Goal: Task Accomplishment & Management: Complete application form

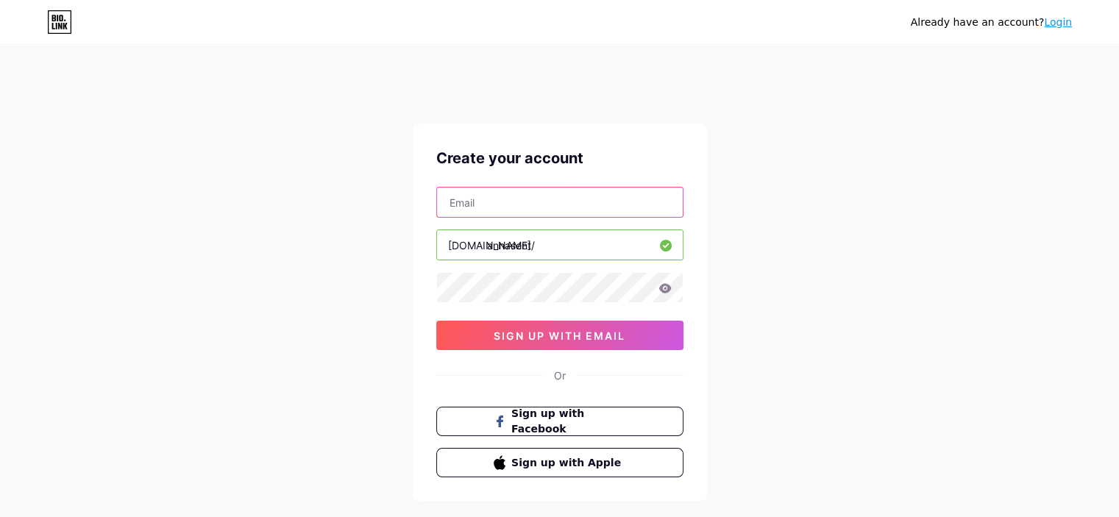
click at [513, 199] on input "text" at bounding box center [560, 202] width 246 height 29
type input "[EMAIL_ADDRESS][DOMAIN_NAME]"
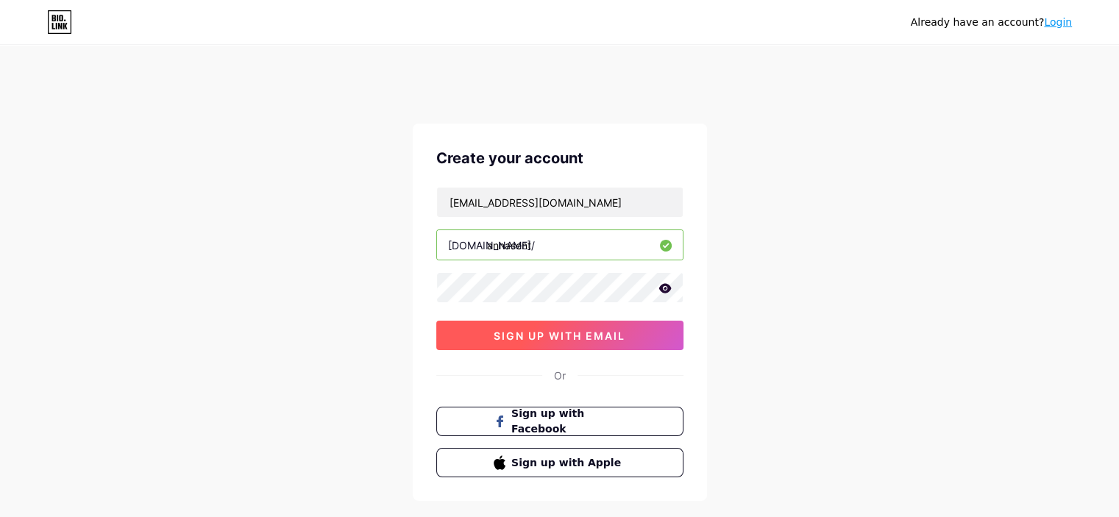
click at [531, 331] on span "sign up with email" at bounding box center [560, 336] width 132 height 13
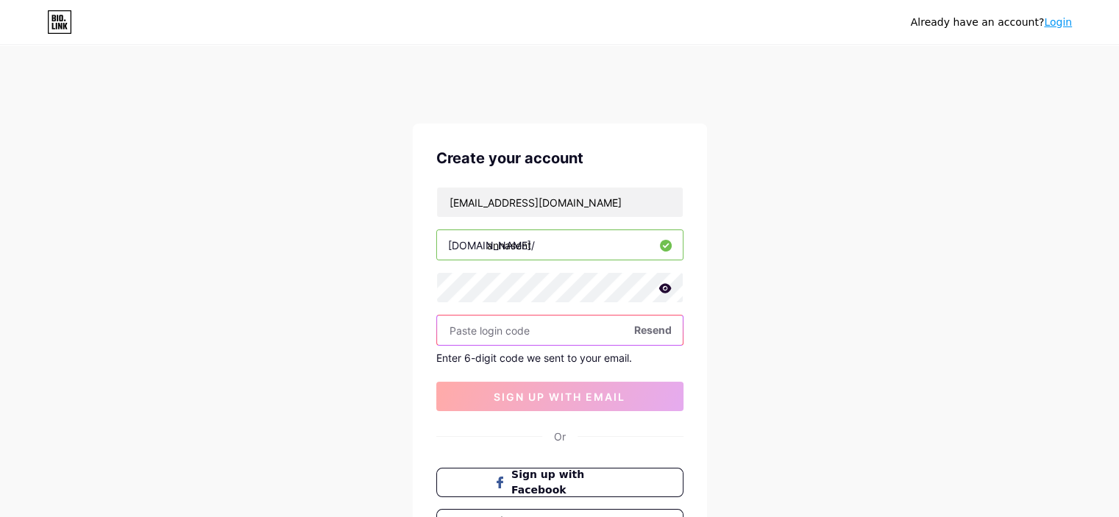
paste input "925173"
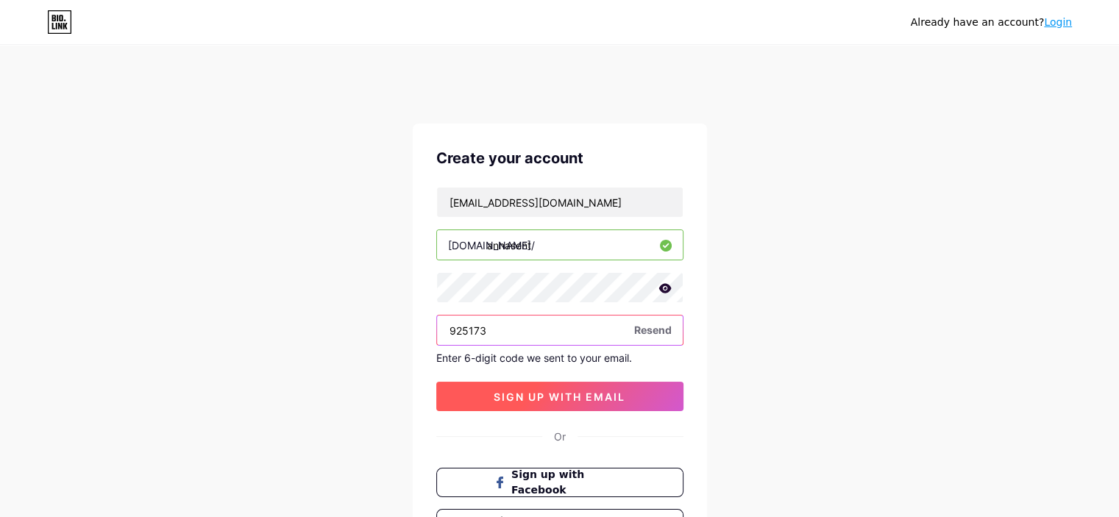
type input "925173"
click at [553, 397] on span "sign up with email" at bounding box center [560, 397] width 132 height 13
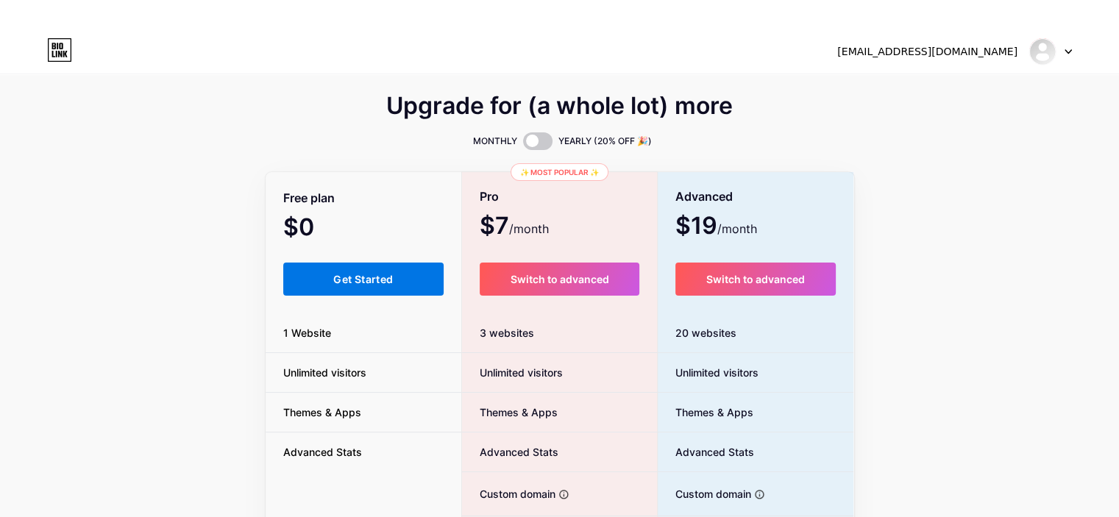
click at [362, 277] on span "Get Started" at bounding box center [363, 279] width 60 height 13
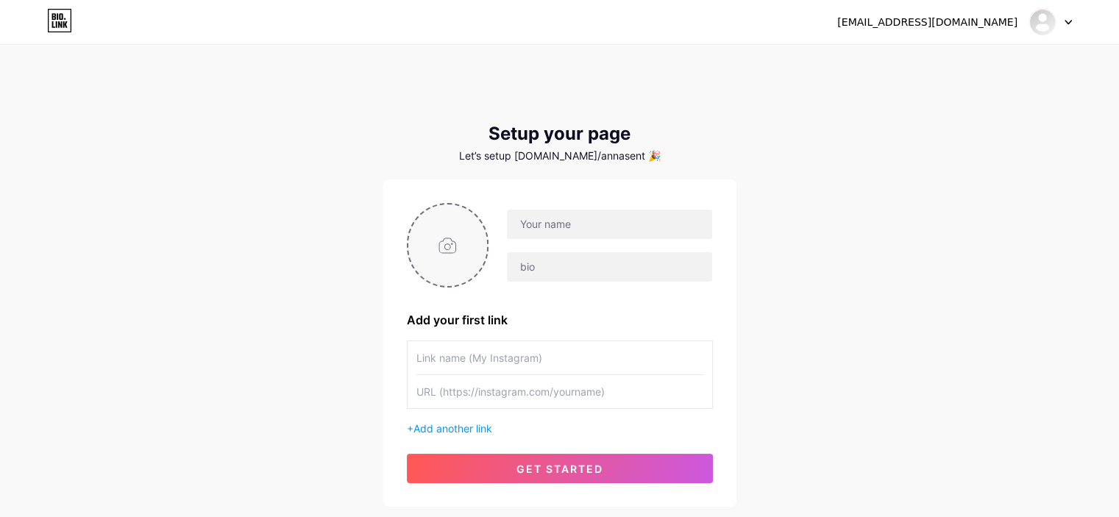
click at [451, 246] on input "file" at bounding box center [447, 246] width 79 height 82
type input "C:\fakepath\87c256cc235b59c24edbd762b39743da.jpg"
click at [568, 221] on input "text" at bounding box center [609, 224] width 205 height 29
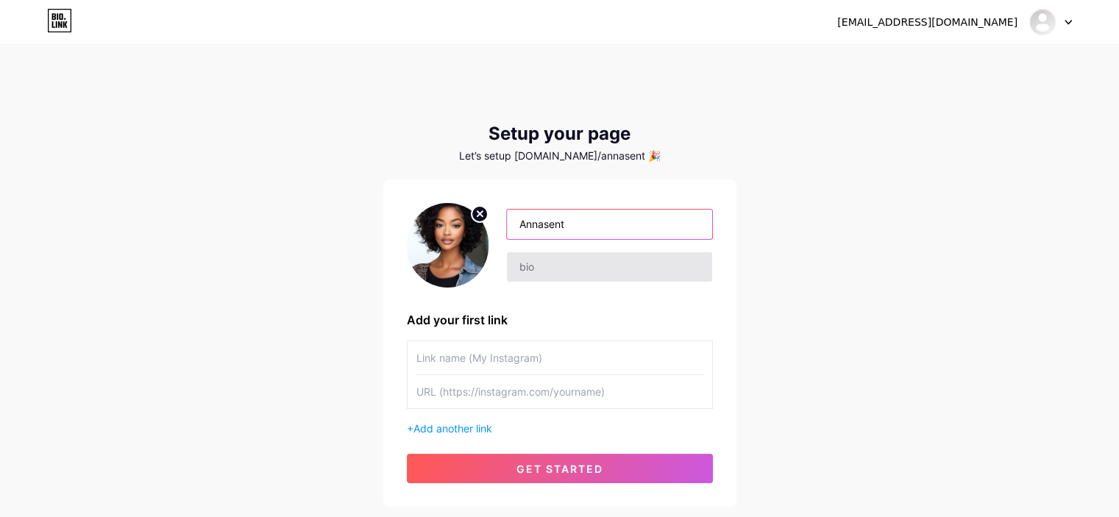
type input "Annasent"
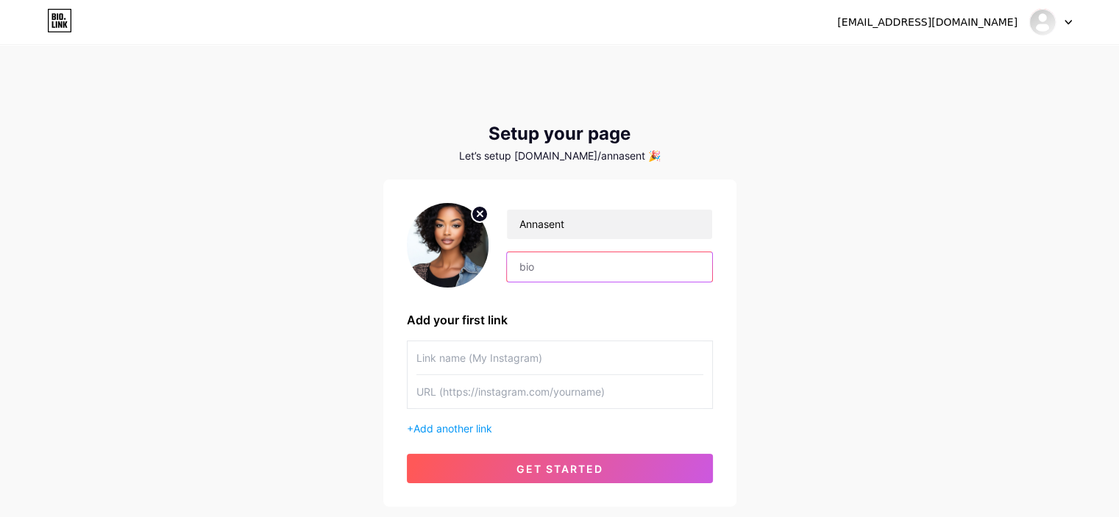
click at [530, 267] on input "text" at bounding box center [609, 266] width 205 height 29
paste input "Hi all! My name is [PERSON_NAME]. I am a fashion blogge. rI love to travel and …"
type input "Hi all! My name is [PERSON_NAME]. I am a fashion blogge. rI love to travel and …"
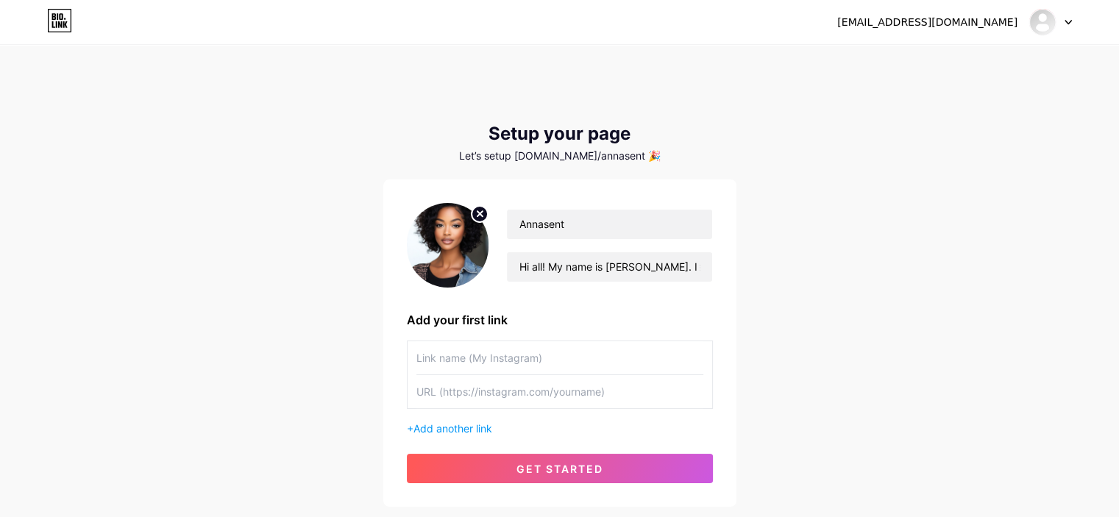
click at [474, 361] on input "text" at bounding box center [559, 357] width 287 height 33
type input "My Website"
click at [472, 391] on input "text" at bounding box center [559, 391] width 287 height 33
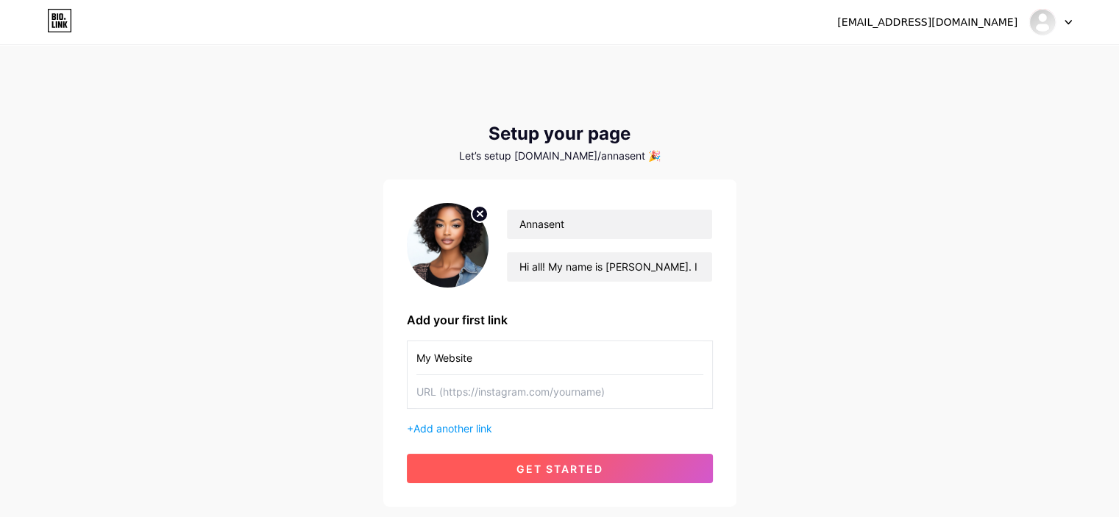
paste input "[URL][DOMAIN_NAME]"
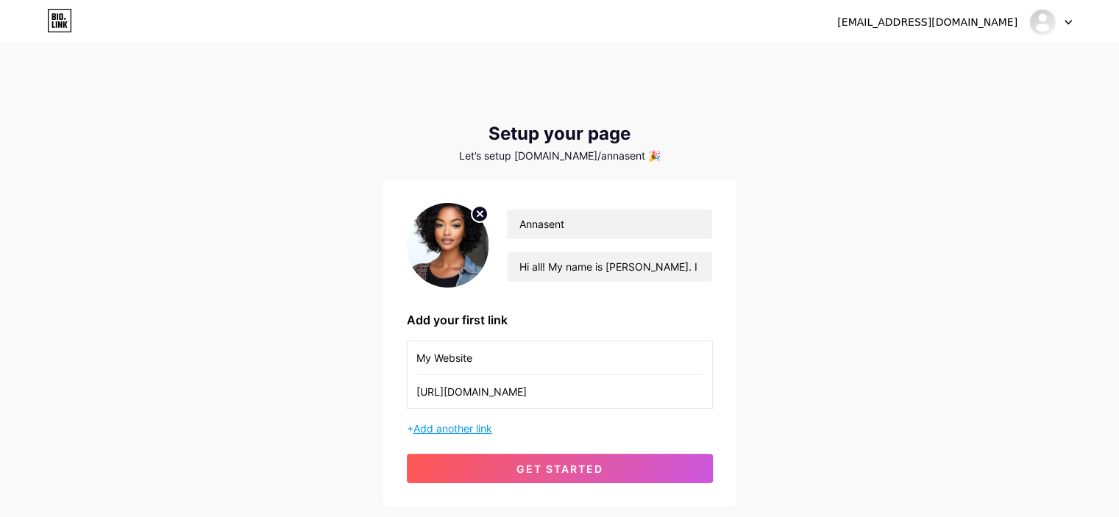
type input "[URL][DOMAIN_NAME]"
click at [447, 427] on span "Add another link" at bounding box center [452, 428] width 79 height 13
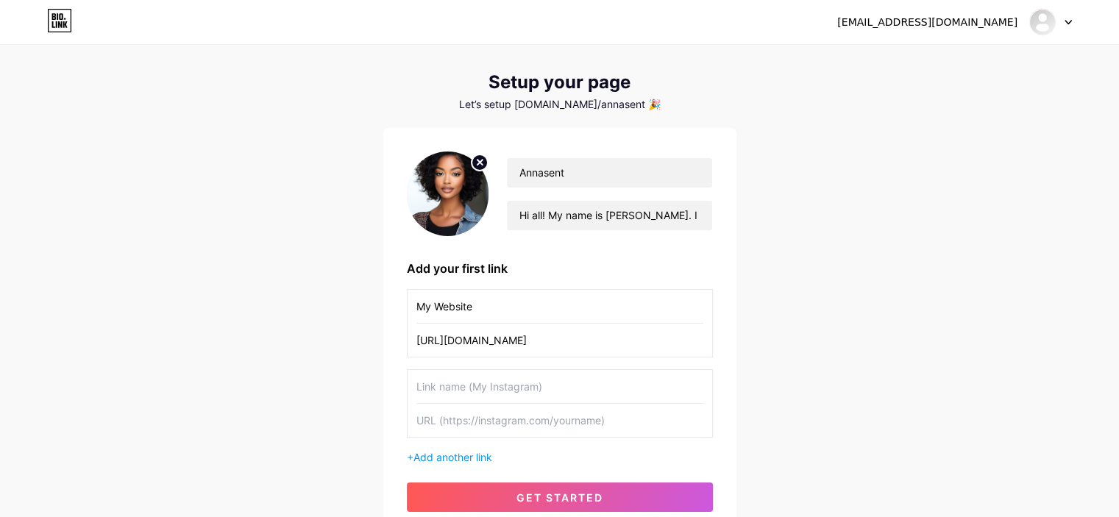
scroll to position [74, 0]
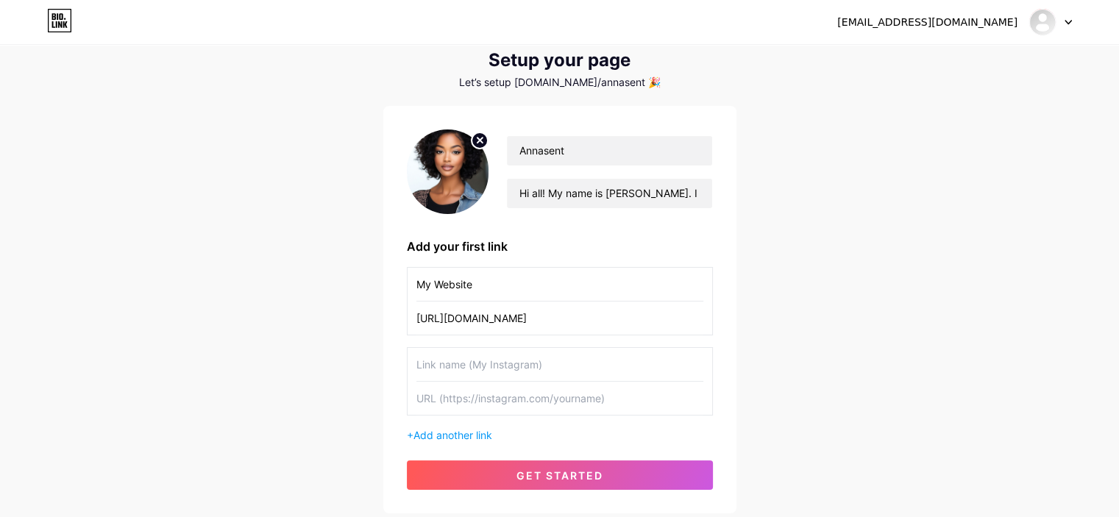
click at [503, 356] on input "text" at bounding box center [559, 364] width 287 height 33
type input "My Facebook"
click at [497, 401] on input "text" at bounding box center [559, 398] width 287 height 33
paste input "[URL][DOMAIN_NAME]"
type input "[URL][DOMAIN_NAME]"
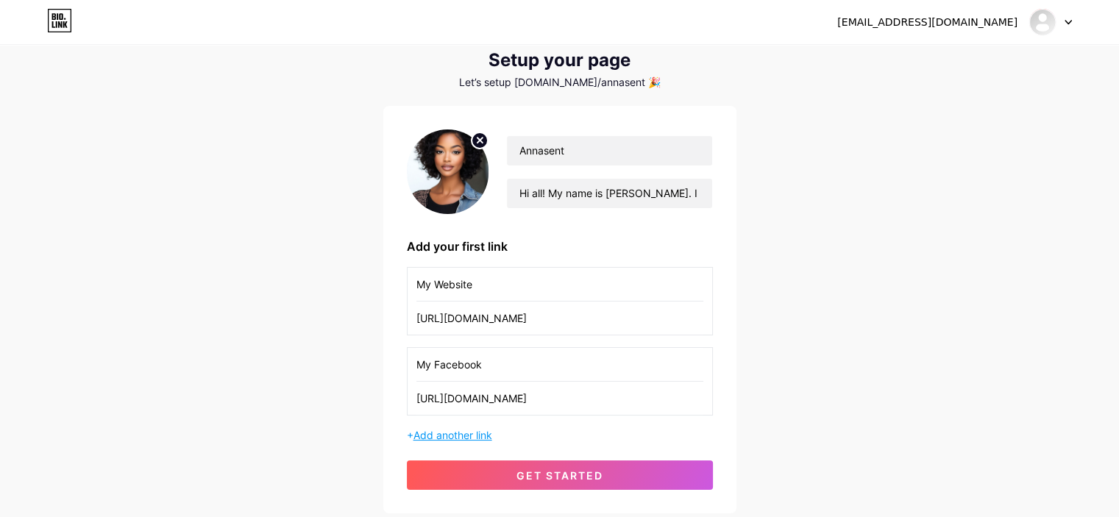
click at [468, 436] on span "Add another link" at bounding box center [452, 435] width 79 height 13
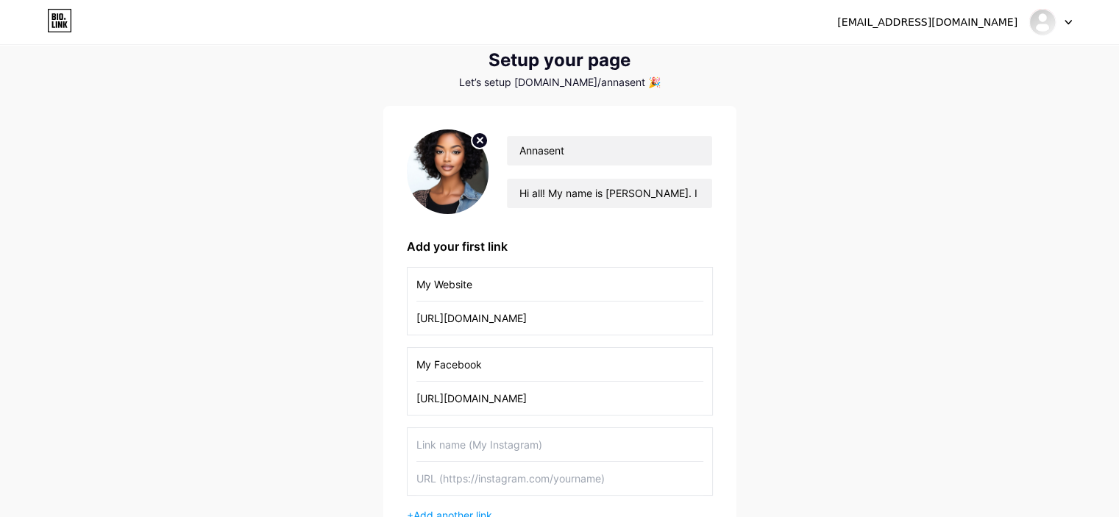
click at [466, 448] on input "text" at bounding box center [559, 444] width 287 height 33
click at [433, 446] on input "Mu Instagram" at bounding box center [559, 444] width 287 height 33
type input "My Instagram"
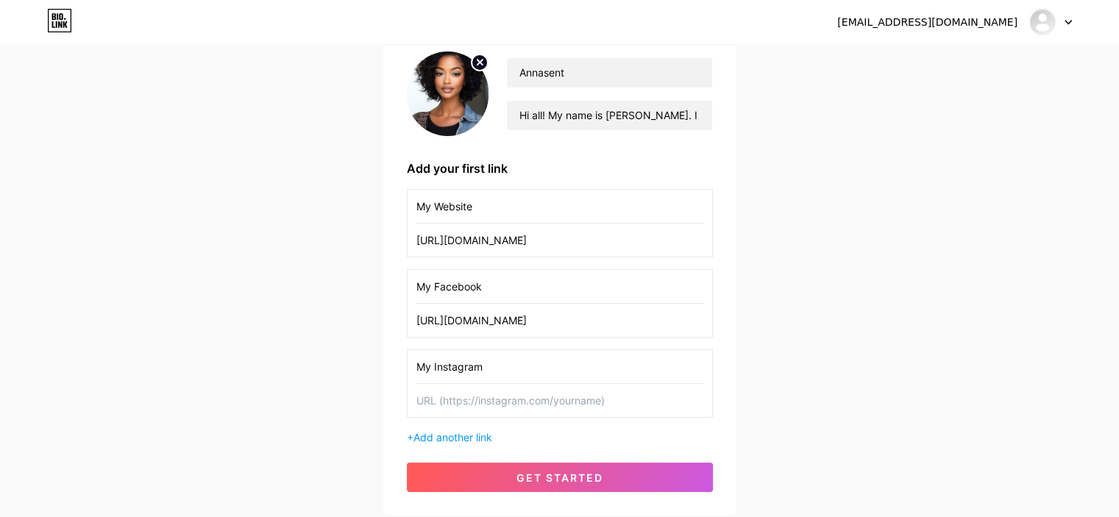
scroll to position [221, 0]
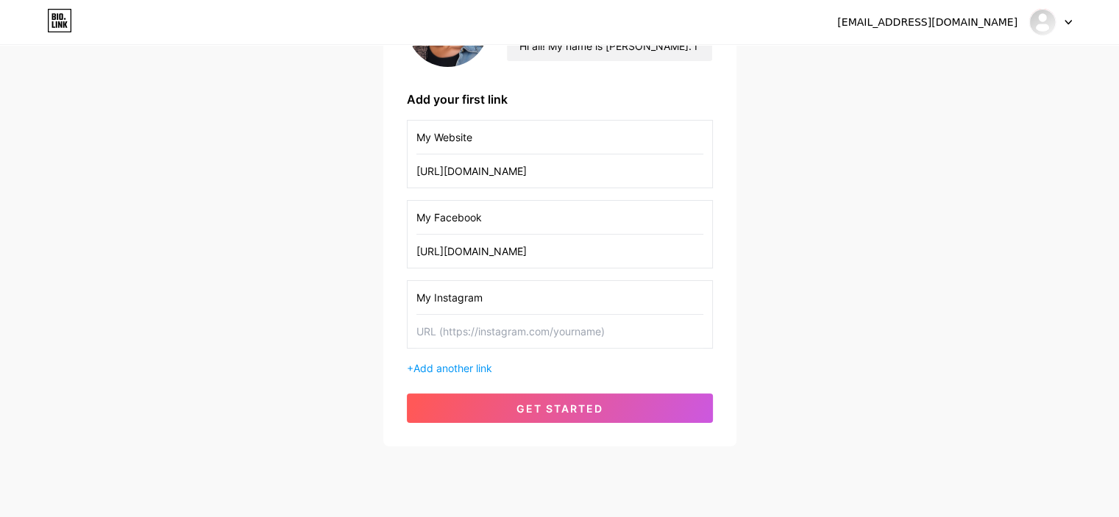
click at [530, 337] on input "text" at bounding box center [559, 331] width 287 height 33
paste input "[URL][DOMAIN_NAME]"
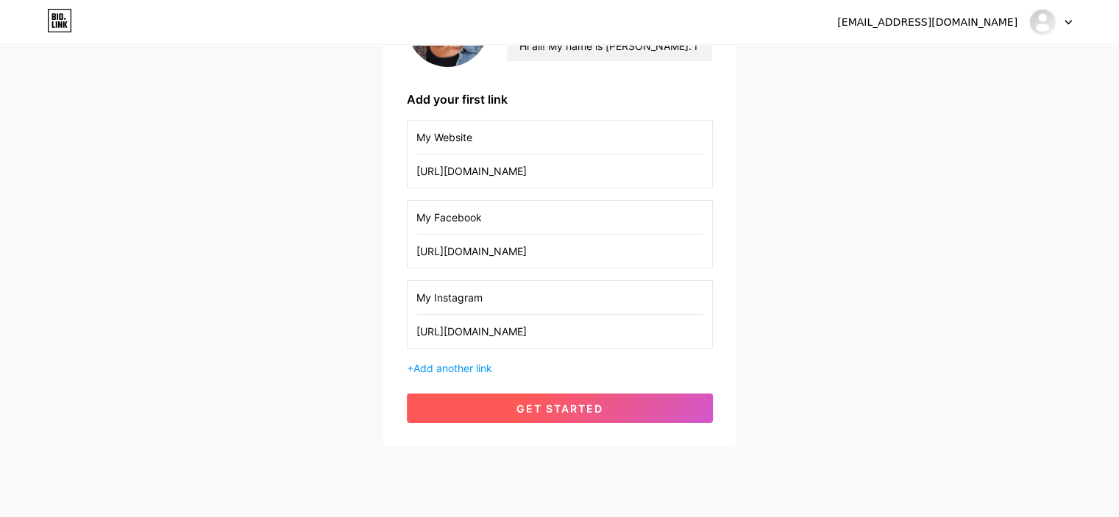
type input "[URL][DOMAIN_NAME]"
click at [558, 408] on span "get started" at bounding box center [559, 408] width 87 height 13
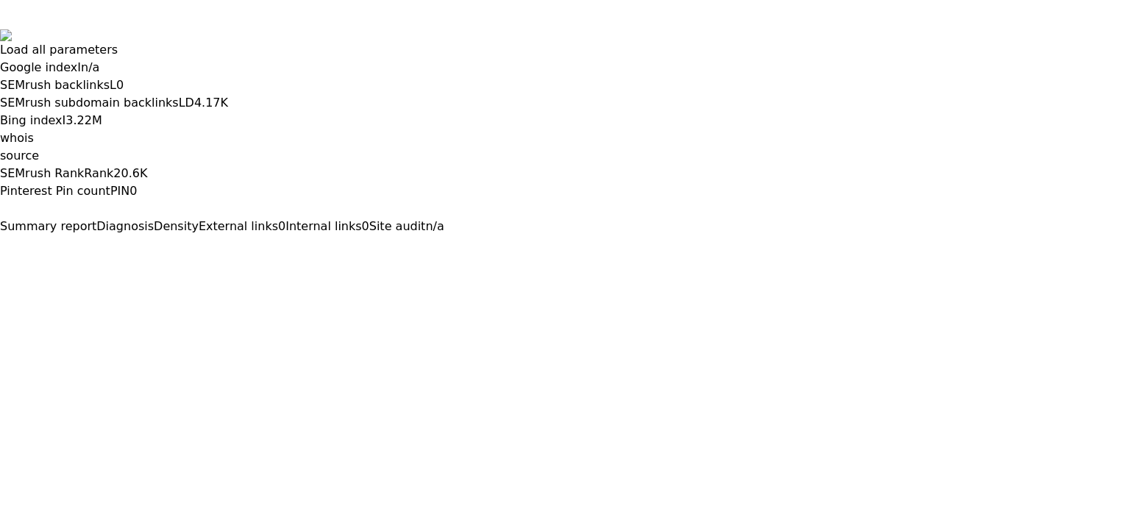
click at [1104, 218] on div "Summary report Diagnosis Density External links 0 Internal links 0 Site audit n…" at bounding box center [565, 235] width 1130 height 35
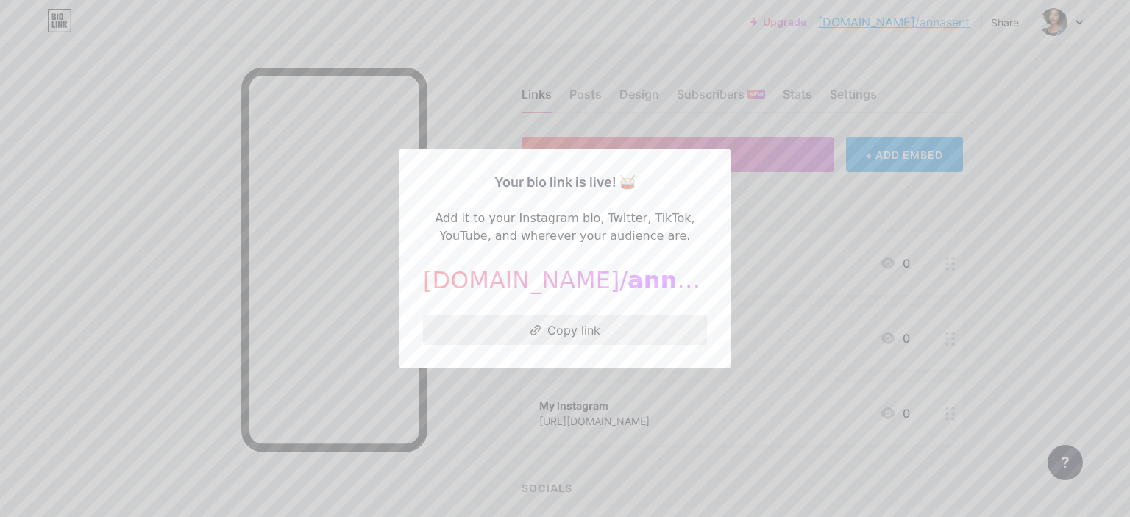
click at [561, 336] on button "Copy link" at bounding box center [565, 330] width 284 height 29
click at [817, 205] on div at bounding box center [565, 258] width 1130 height 517
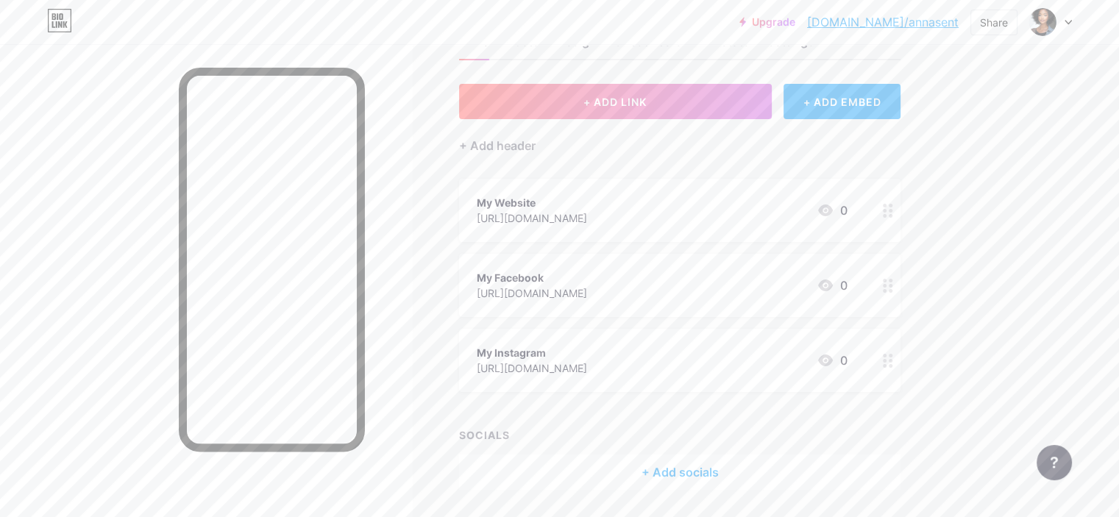
scroll to position [98, 0]
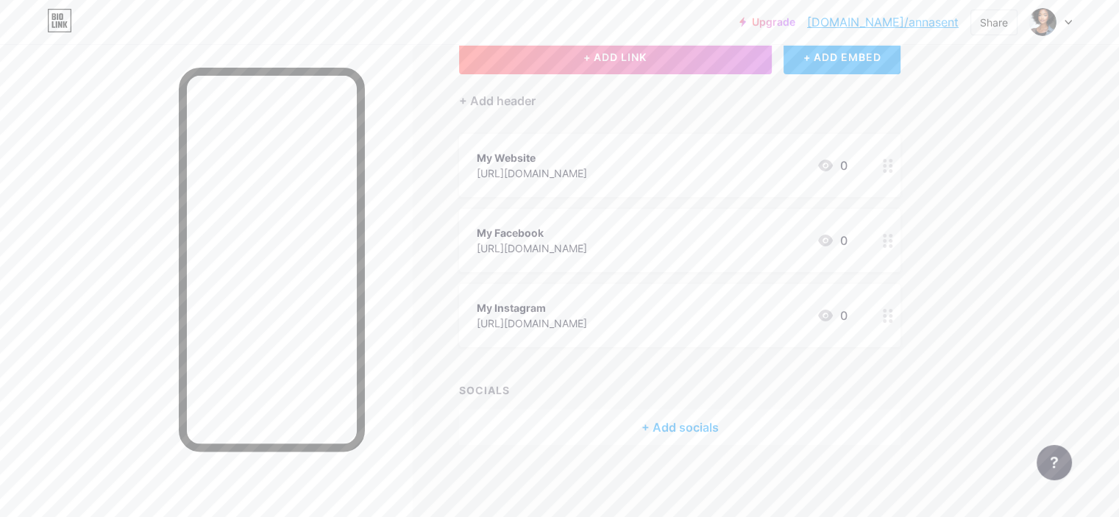
click at [942, 19] on link "[DOMAIN_NAME]/annasent" at bounding box center [883, 22] width 152 height 18
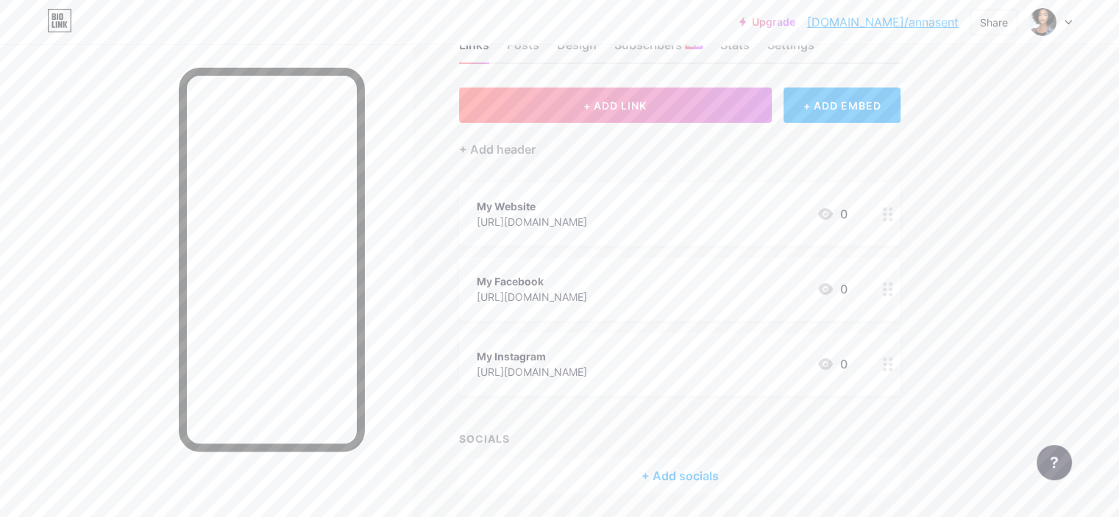
scroll to position [0, 0]
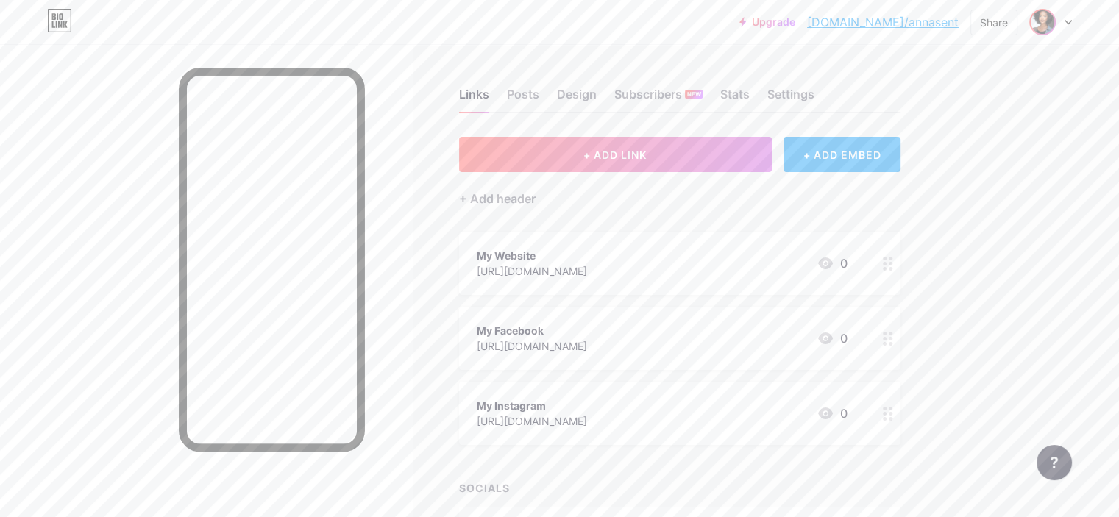
click at [1050, 29] on img at bounding box center [1043, 22] width 24 height 24
click at [1090, 64] on div "Upgrade [DOMAIN_NAME]/annase... [DOMAIN_NAME]/annasent Share Switch accounts An…" at bounding box center [559, 308] width 1119 height 616
